Goal: Transaction & Acquisition: Purchase product/service

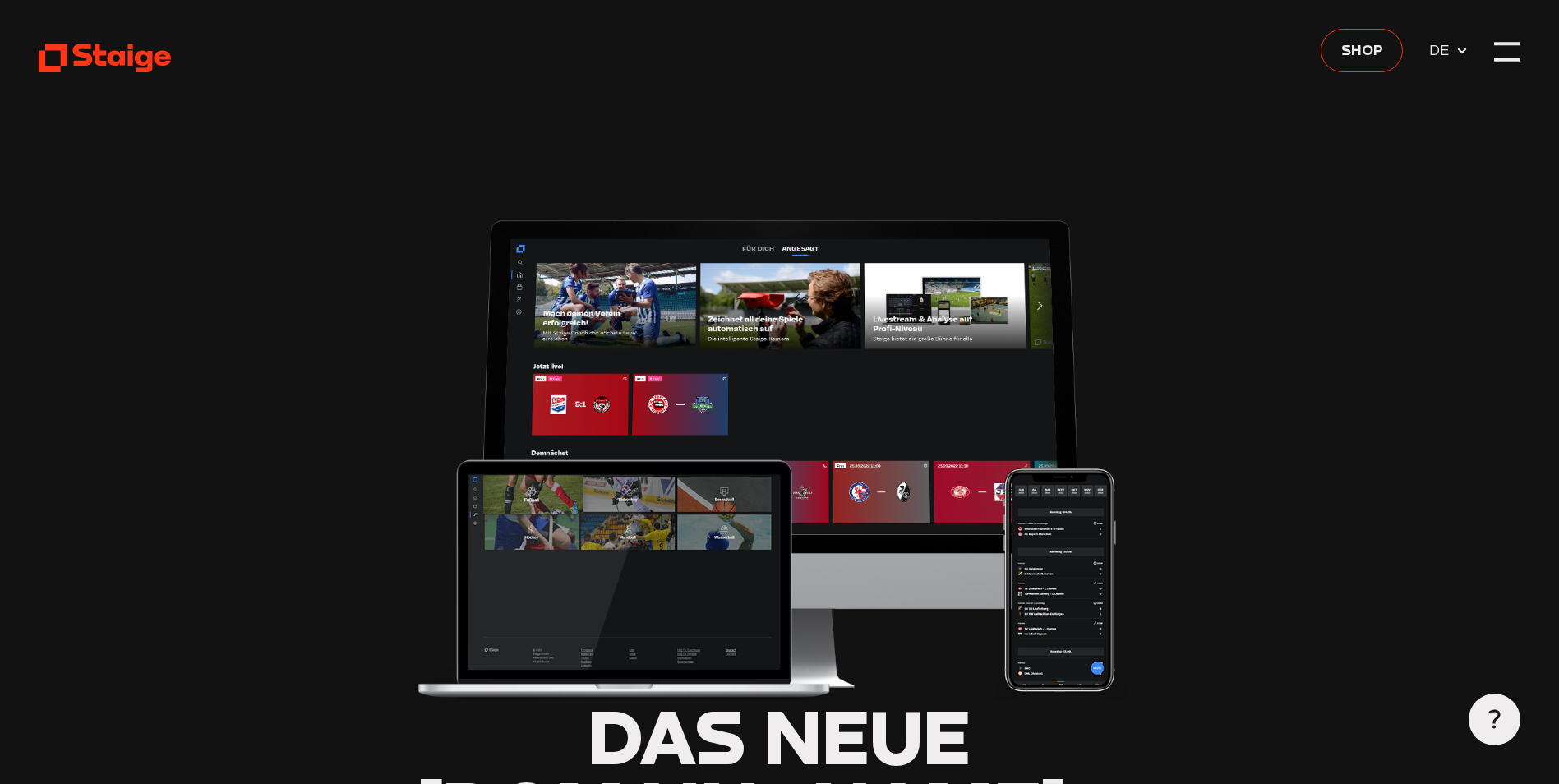
type input "0.8"
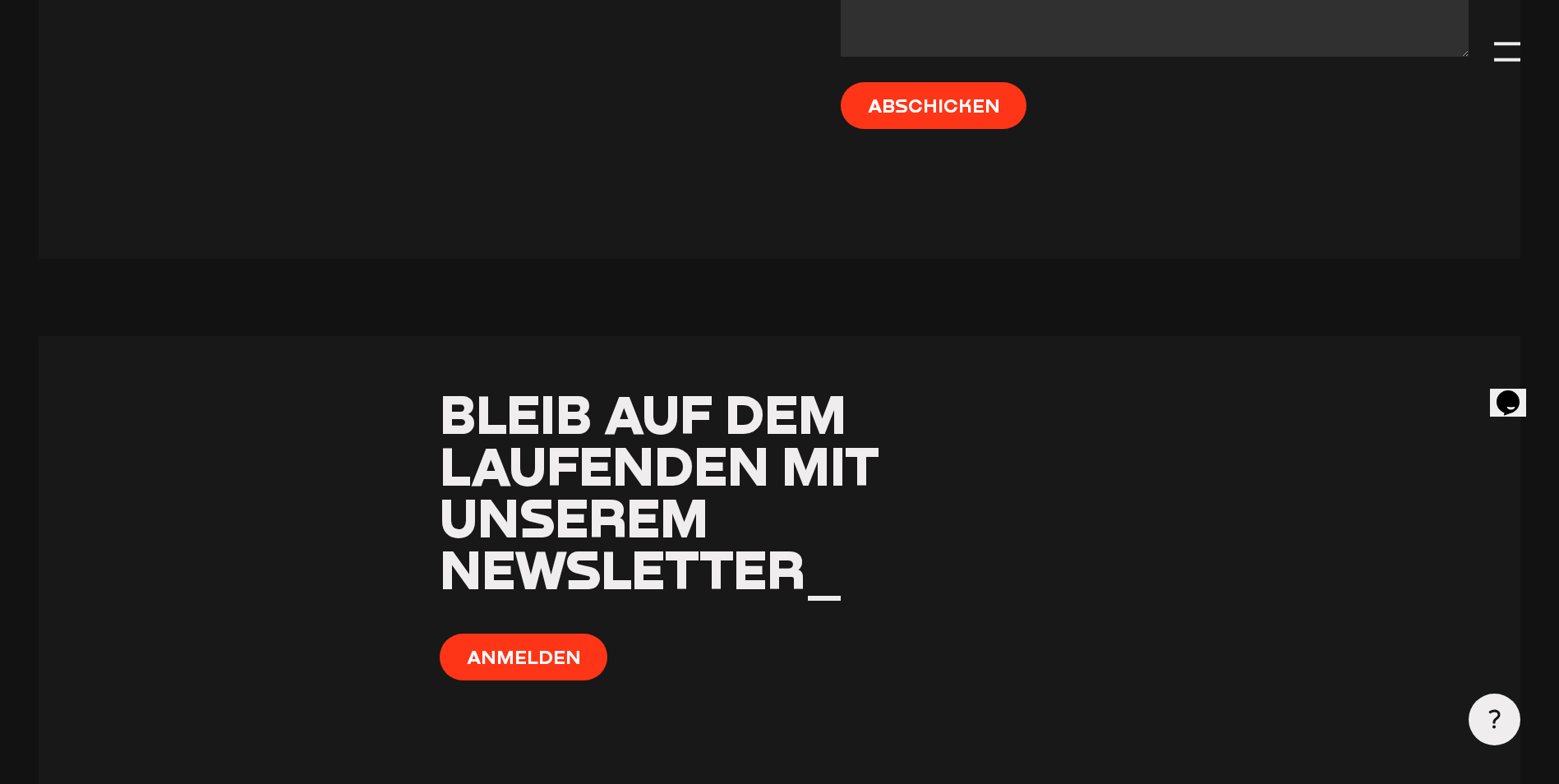
scroll to position [7720, 0]
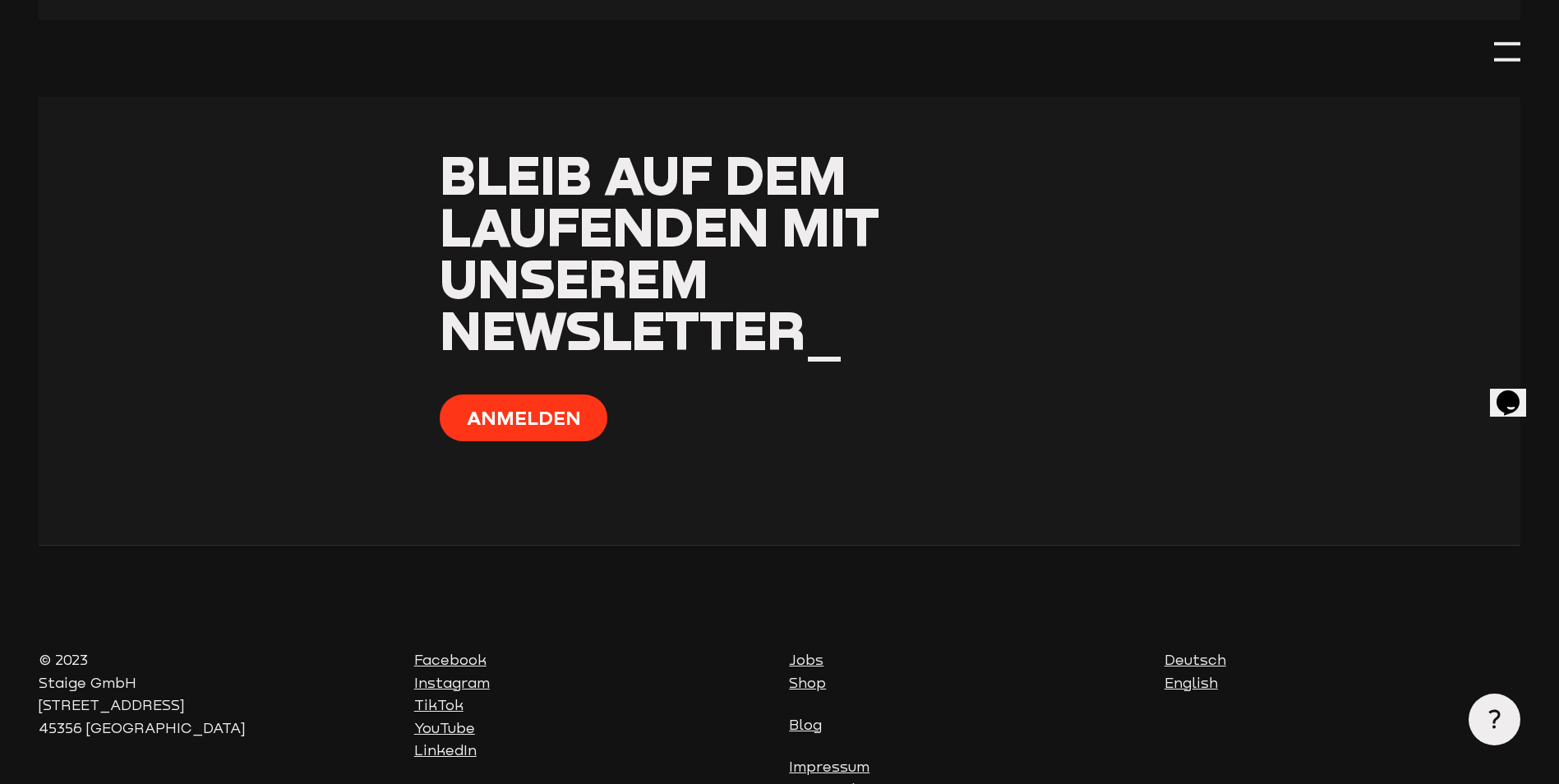
click at [800, 652] on link "Jobs" at bounding box center [807, 660] width 35 height 16
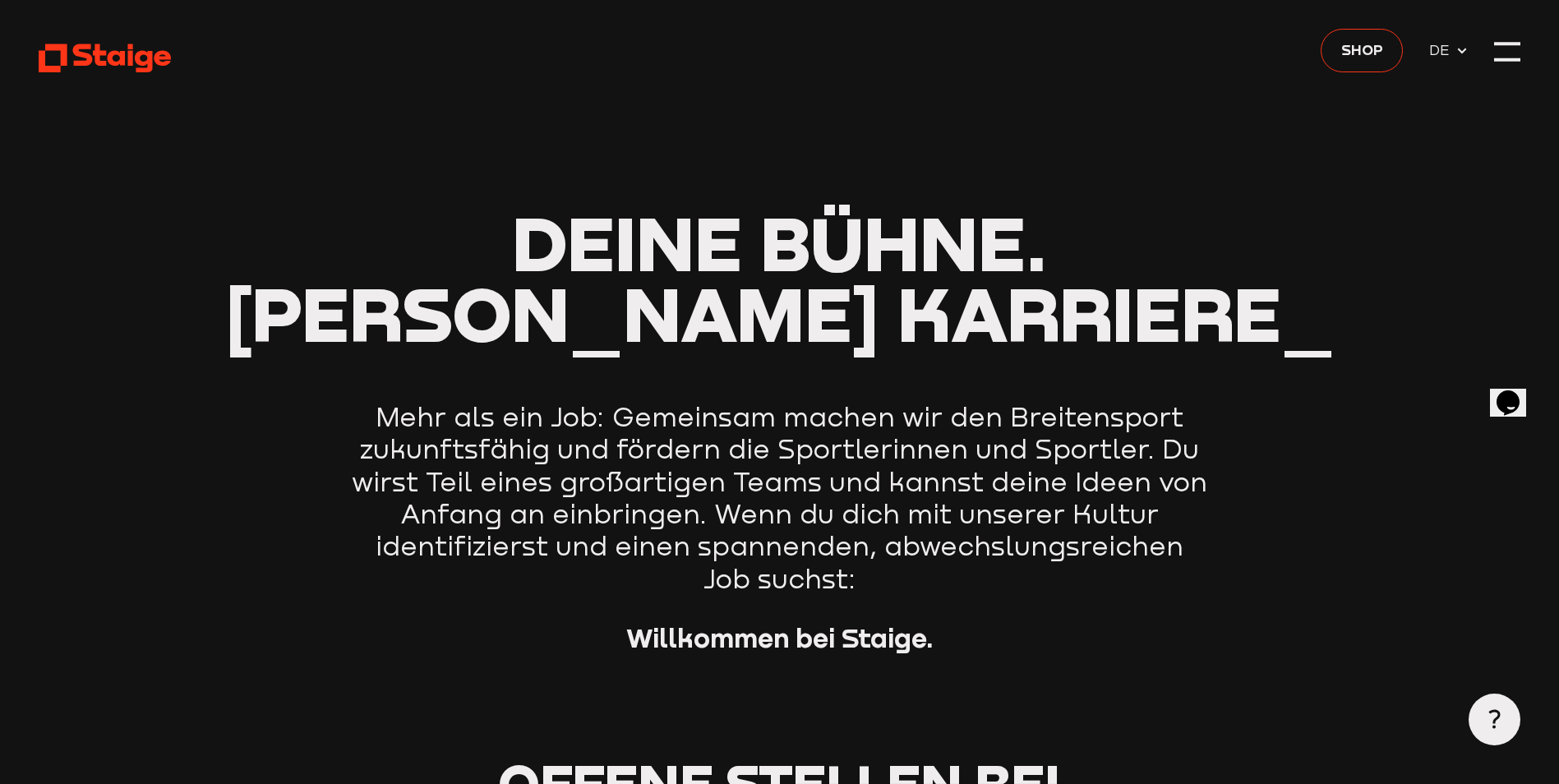
click at [56, 53] on icon at bounding box center [104, 57] width 132 height 32
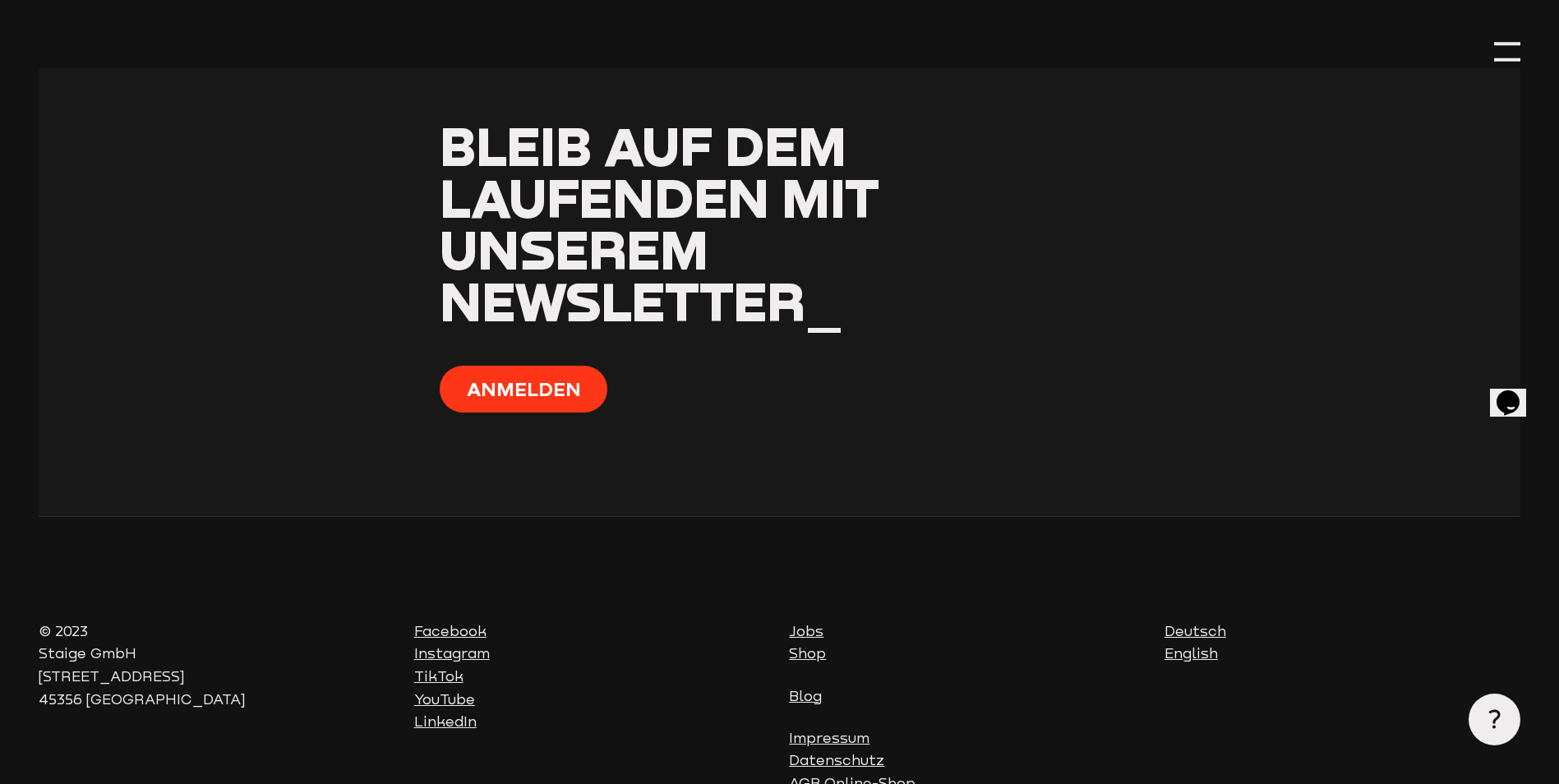
scroll to position [6648, 0]
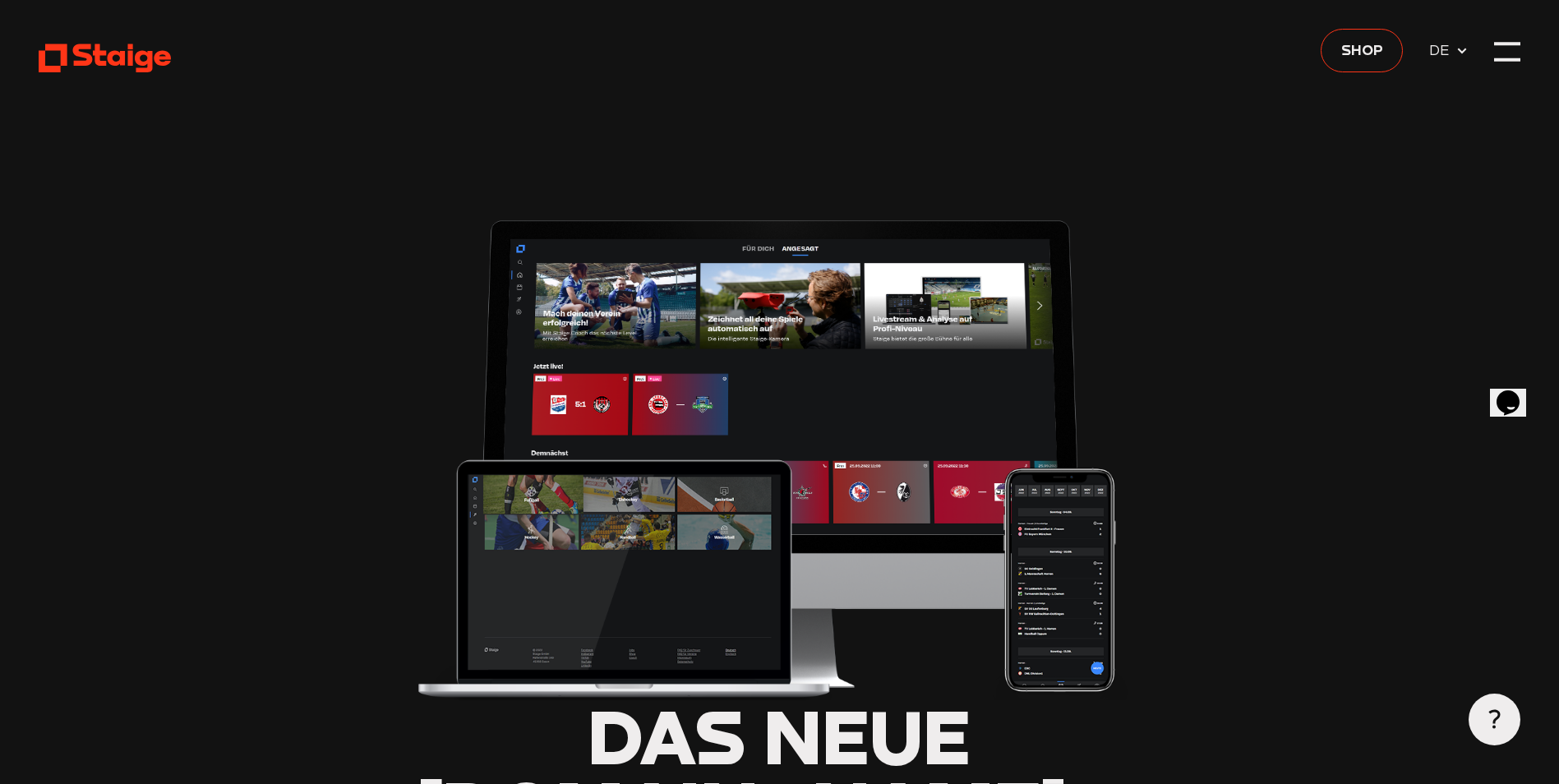
type input "0.8"
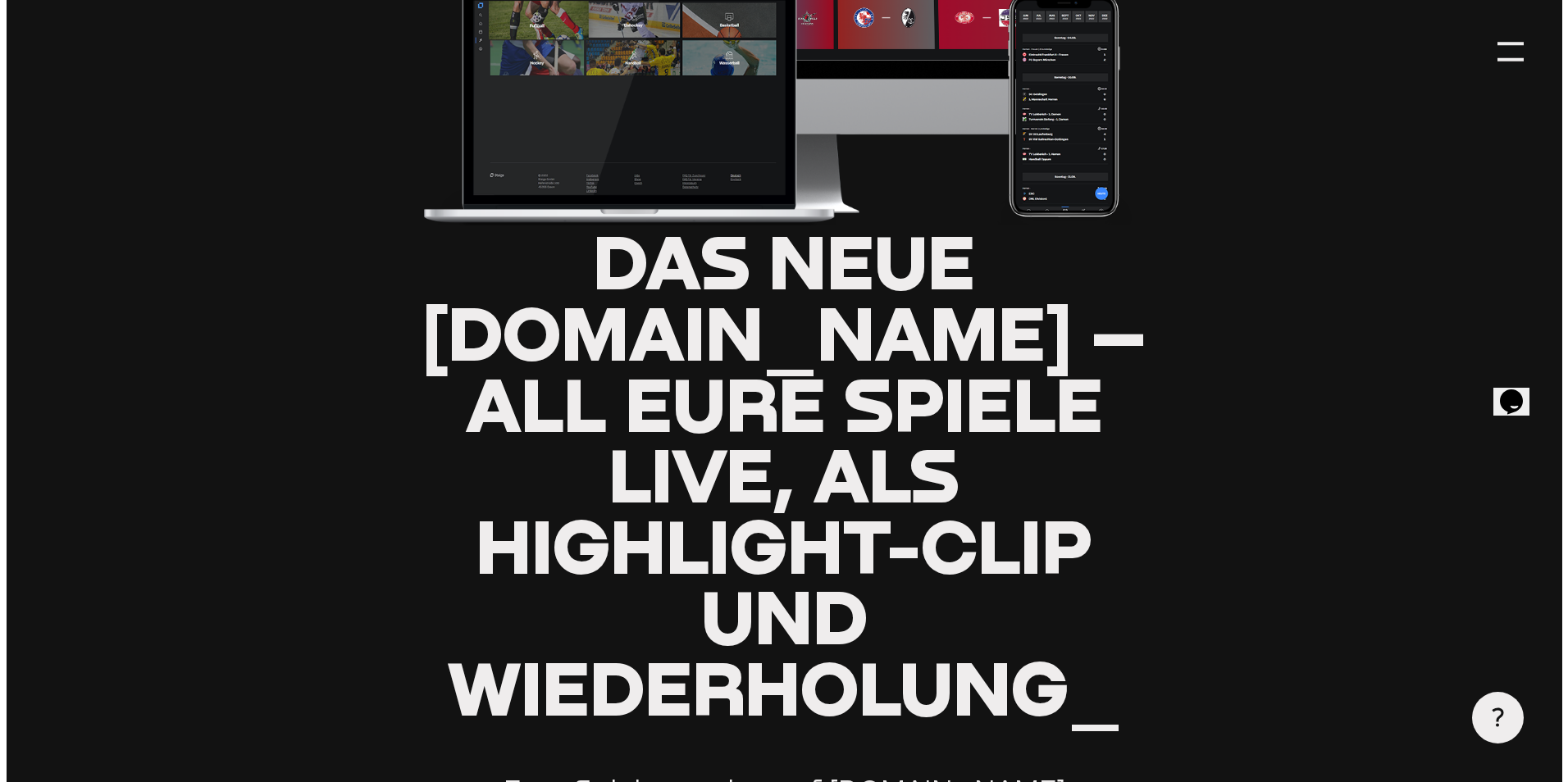
scroll to position [82, 0]
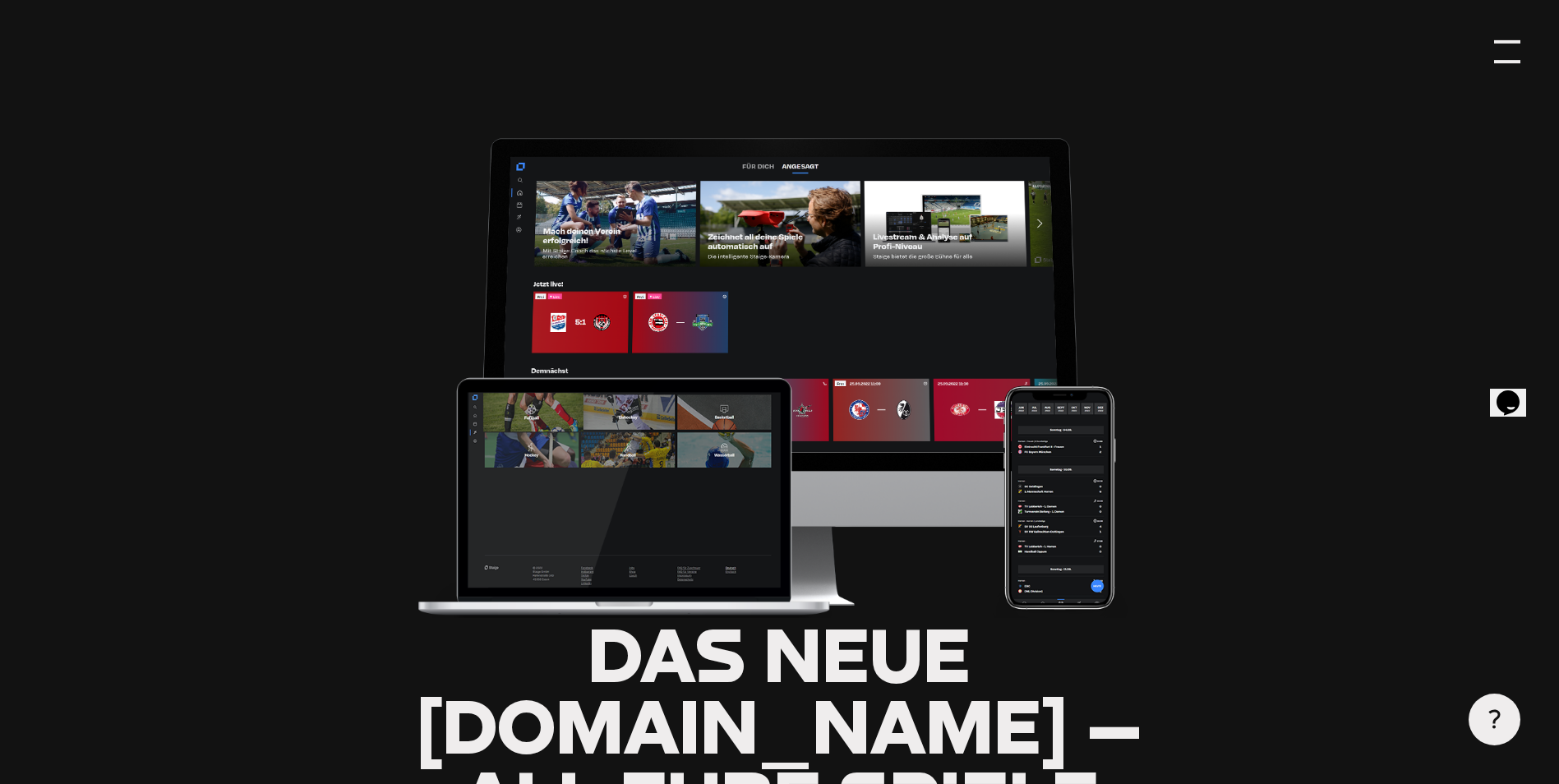
click at [1501, 47] on div at bounding box center [1507, 51] width 26 height 26
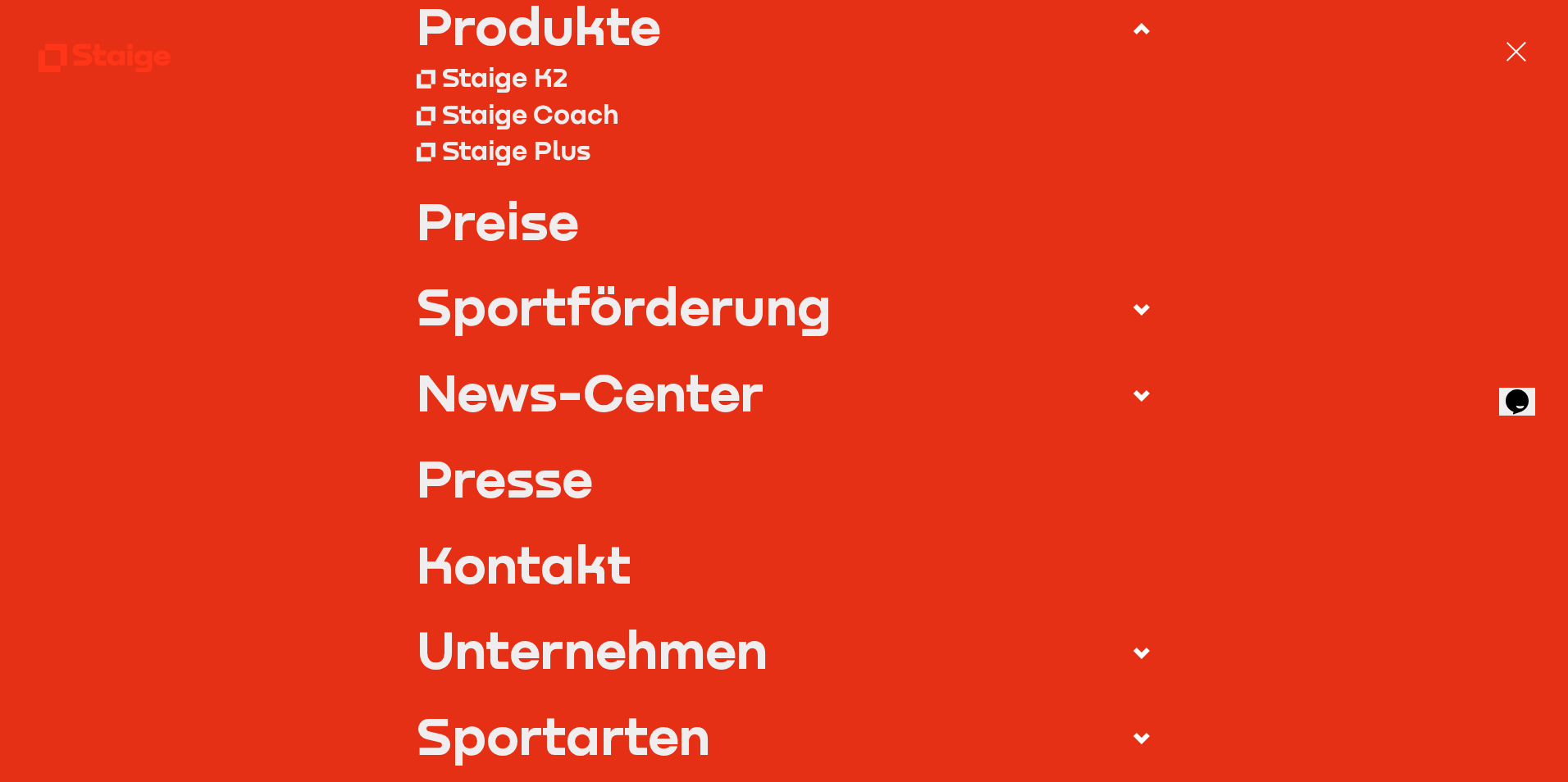
scroll to position [0, 0]
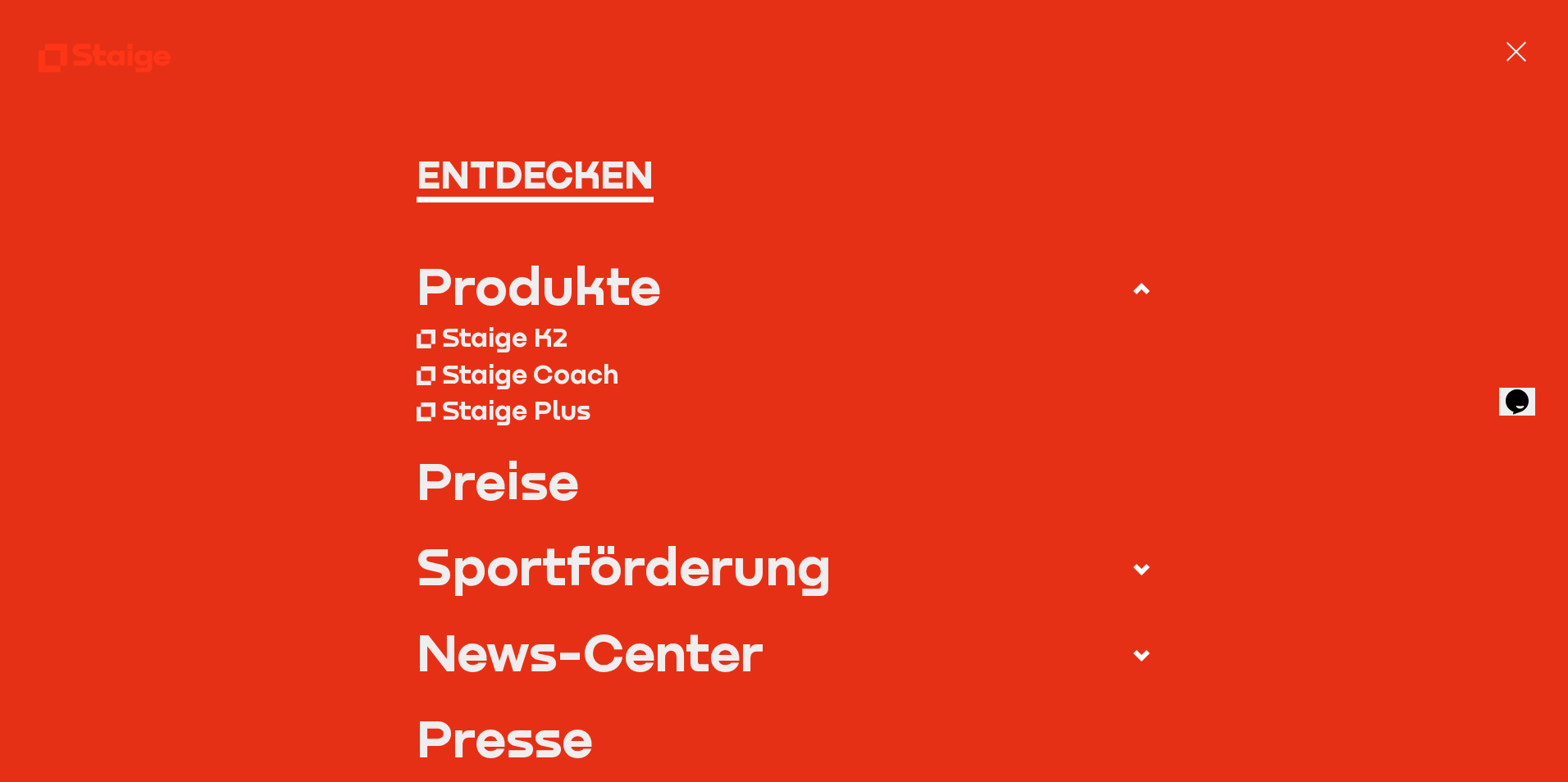
click at [539, 328] on div "Staige K2" at bounding box center [504, 336] width 126 height 32
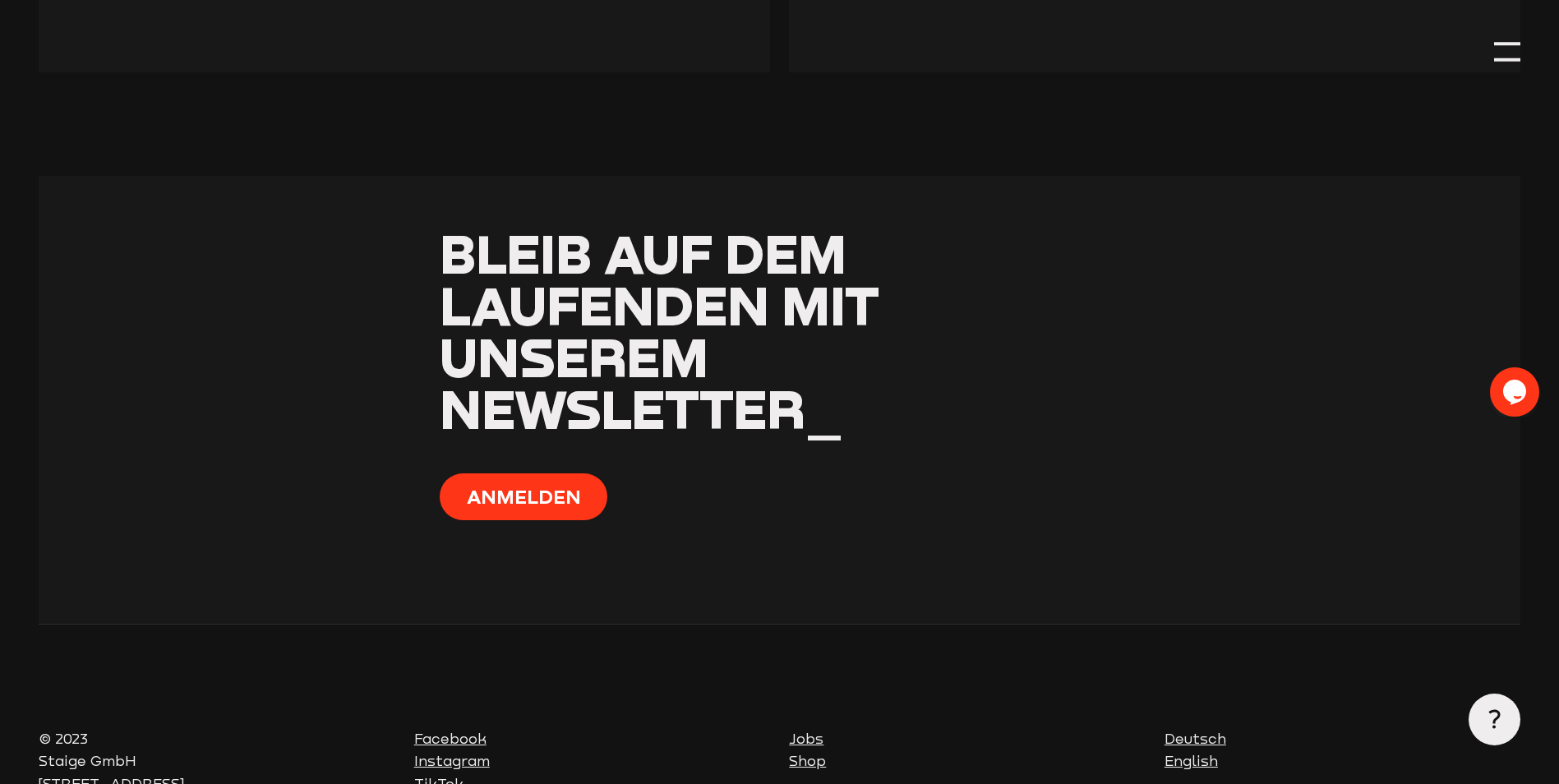
scroll to position [2588, 0]
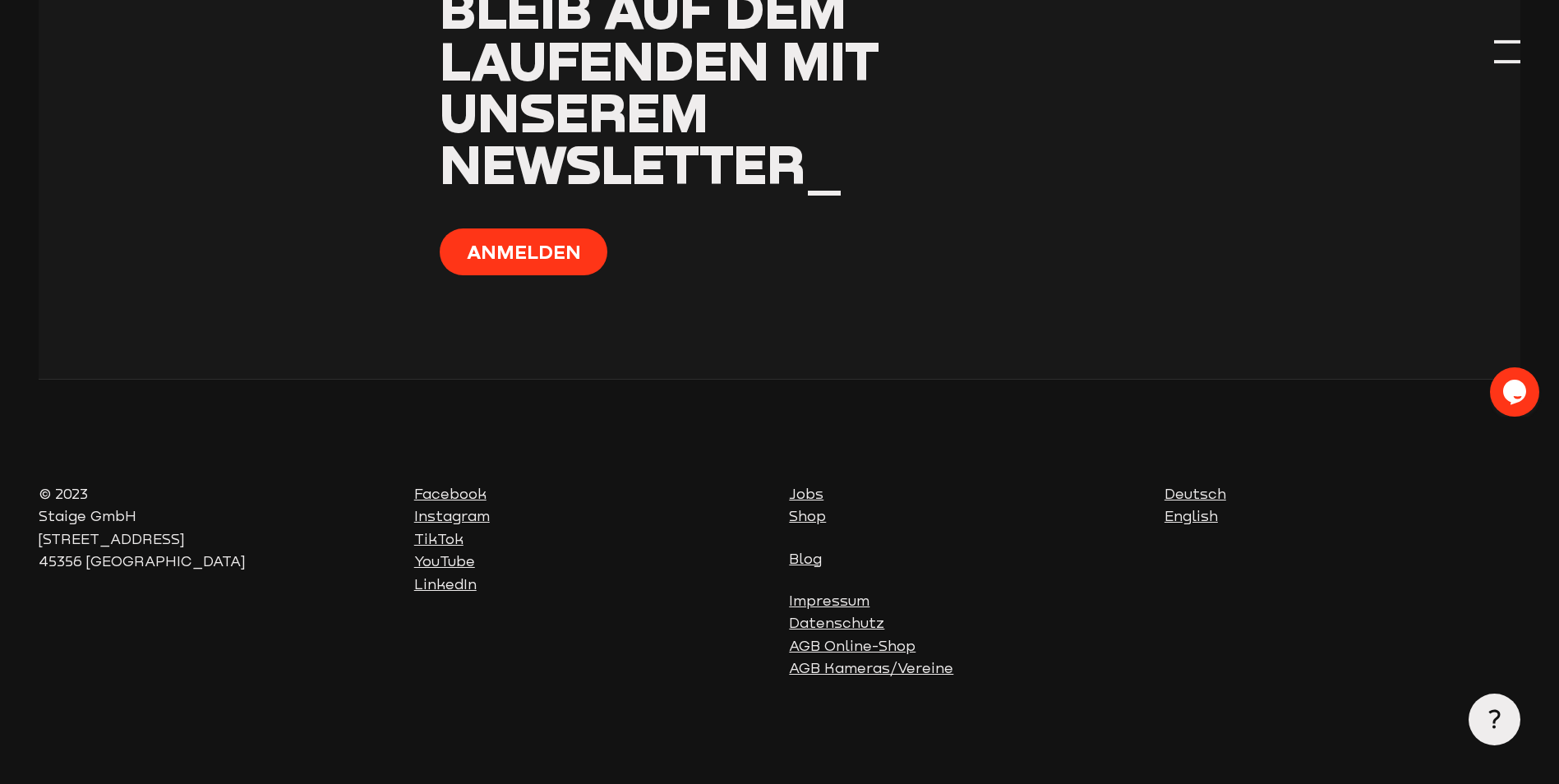
click at [1492, 45] on section "Bleib auf dem Laufenden mit unserem Newsletter_ [GEOGRAPHIC_DATA]" at bounding box center [780, 154] width 1482 height 448
click at [1510, 54] on div at bounding box center [1507, 51] width 26 height 26
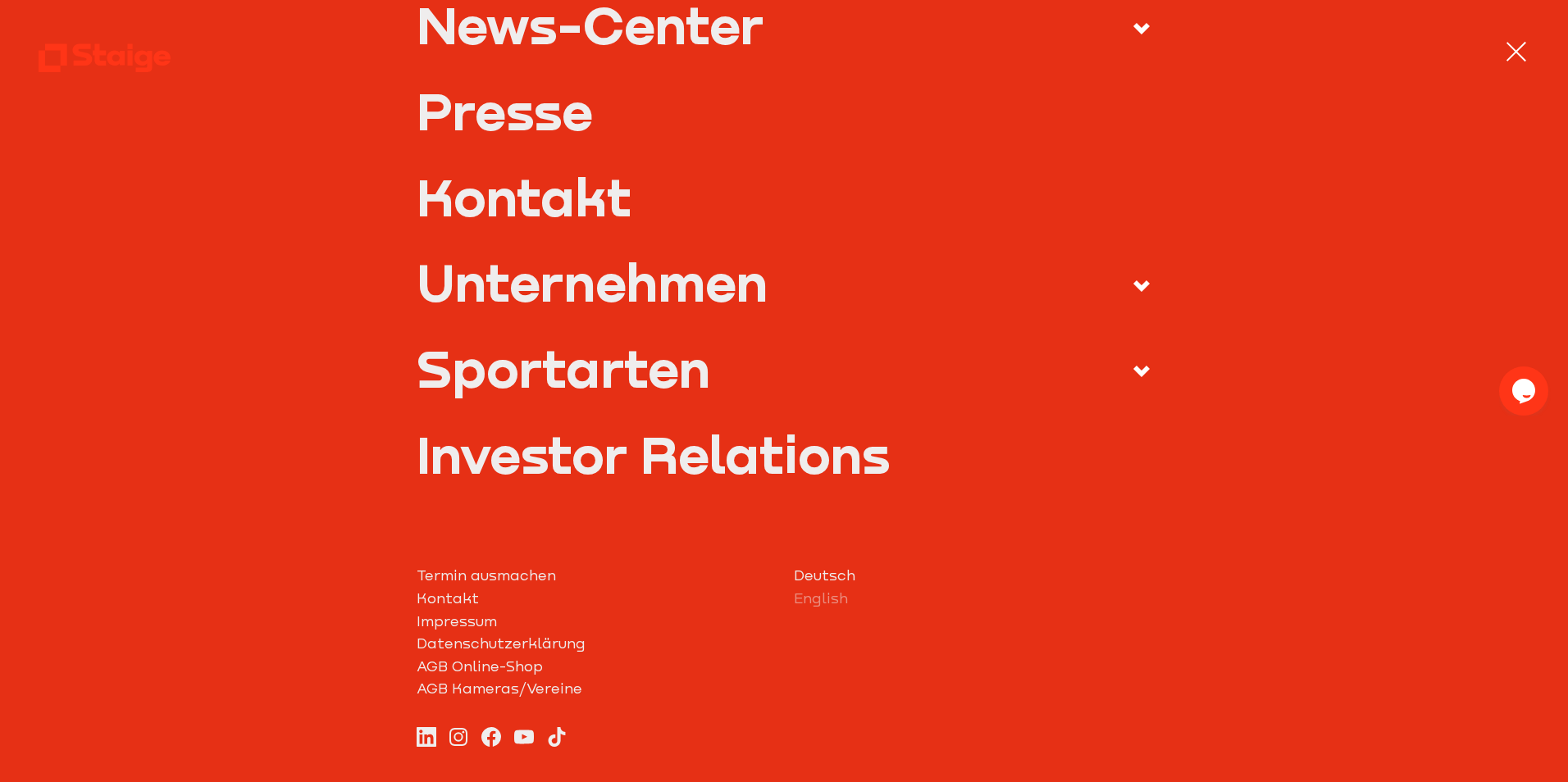
scroll to position [702, 0]
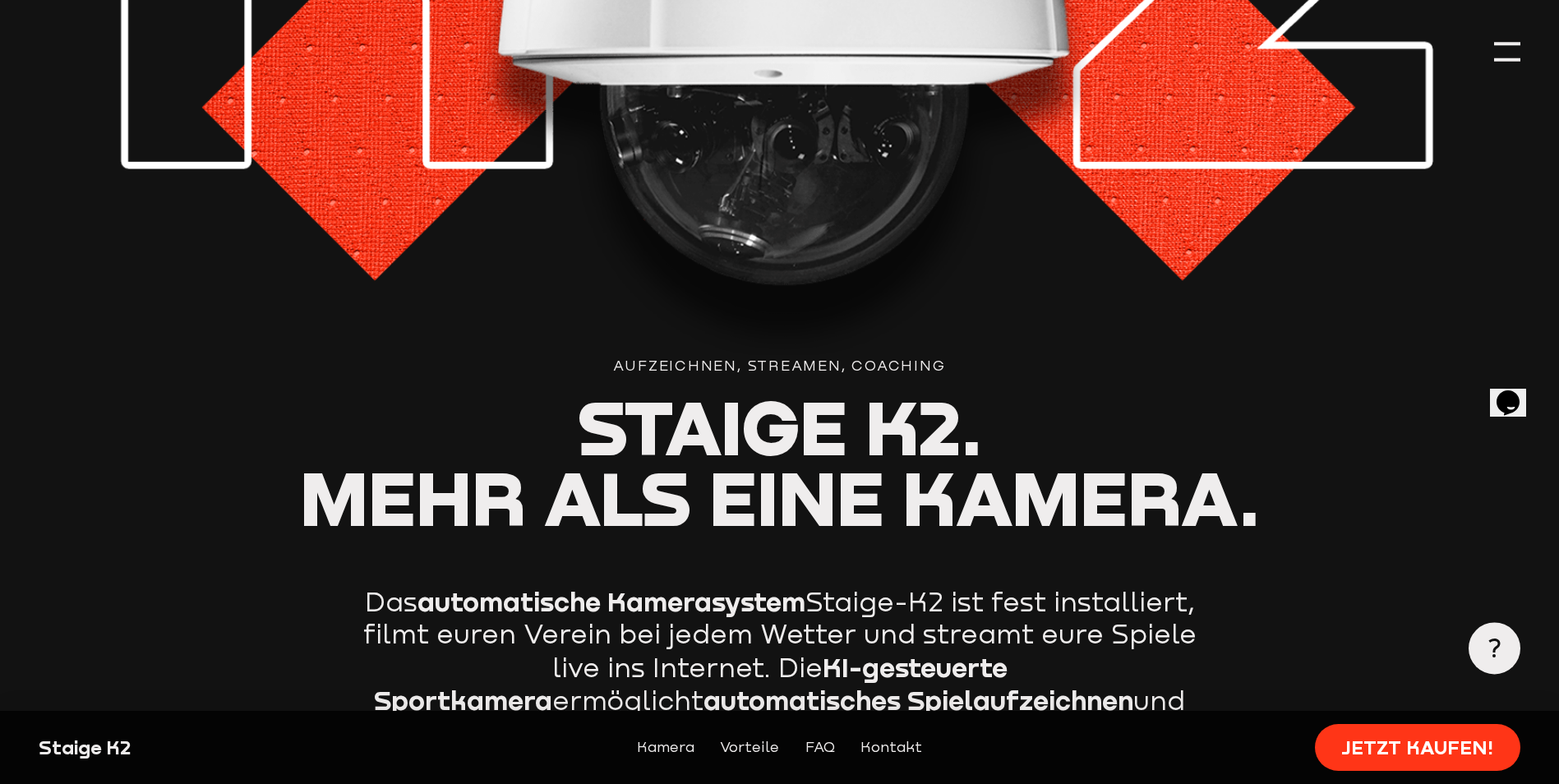
scroll to position [246, 0]
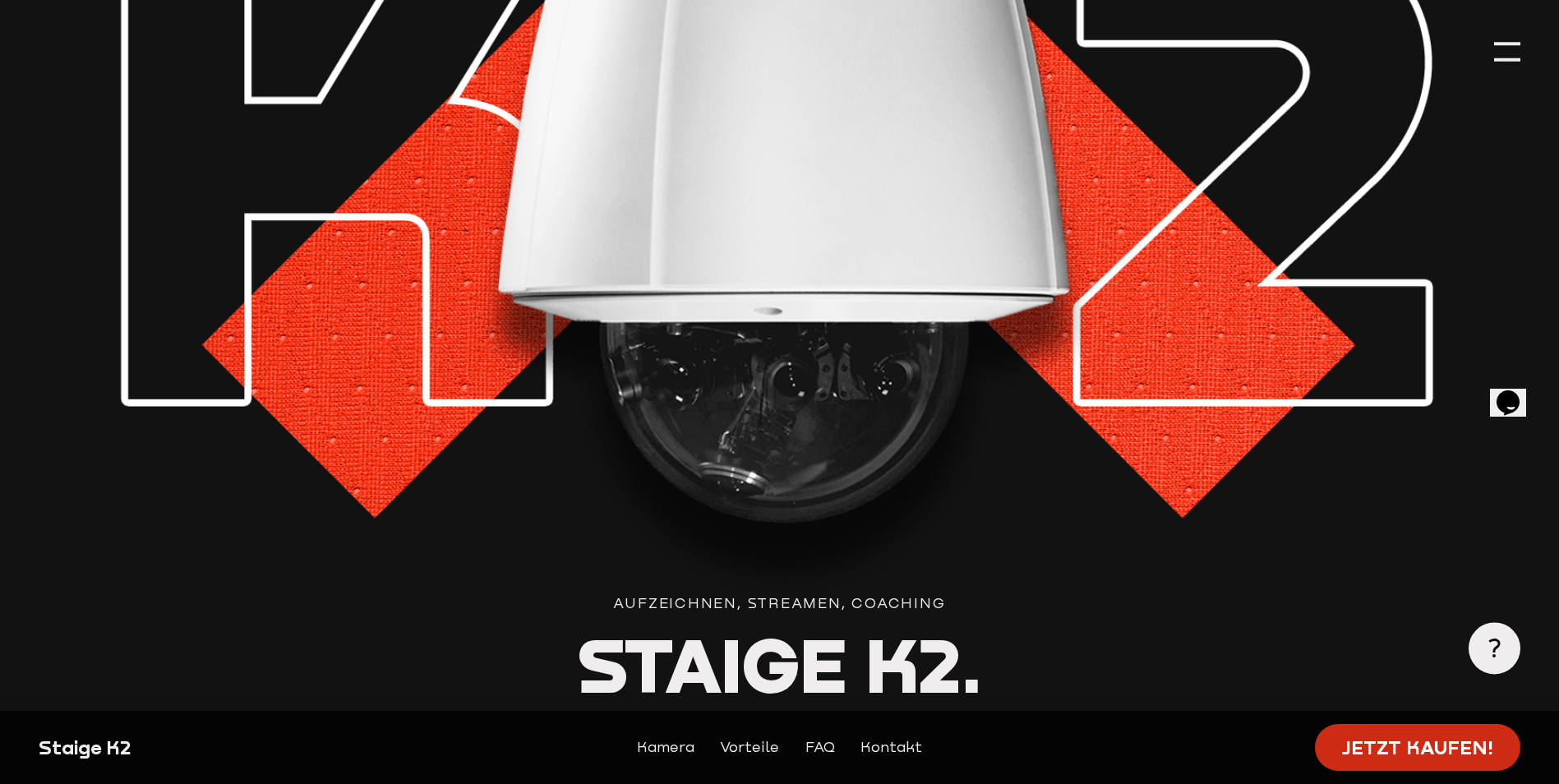
click at [1428, 732] on link "Jetzt kaufen!" at bounding box center [1418, 747] width 205 height 47
